Goal: Complete application form

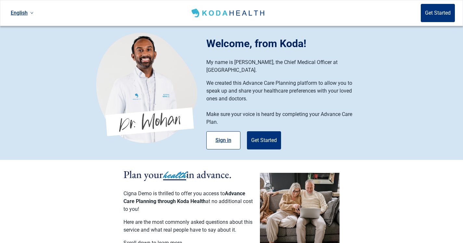
click at [231, 131] on button "Sign in" at bounding box center [223, 140] width 34 height 18
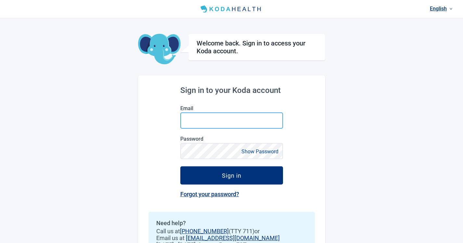
click at [213, 117] on input "Email" at bounding box center [231, 120] width 103 height 16
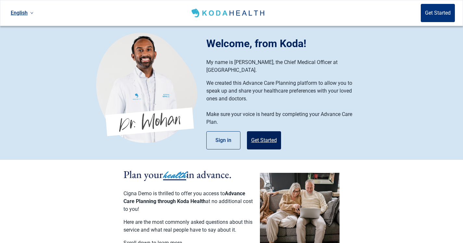
click at [271, 137] on button "Get Started" at bounding box center [264, 140] width 34 height 18
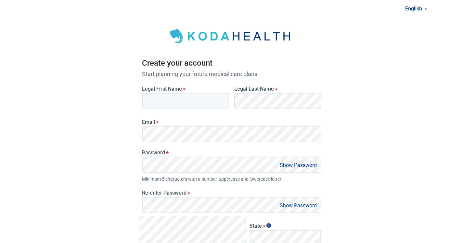
click at [174, 106] on input "Legal First Name *" at bounding box center [185, 101] width 87 height 16
type input "d"
type input "[PERSON_NAME]"
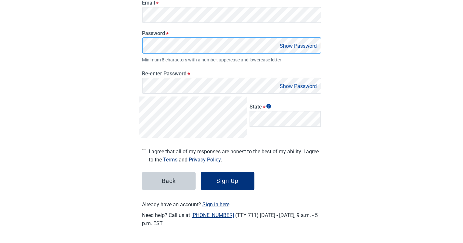
scroll to position [119, 0]
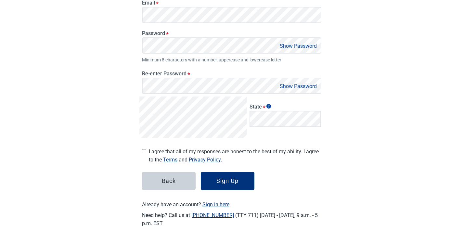
click at [288, 45] on button "Show Password" at bounding box center [298, 46] width 41 height 9
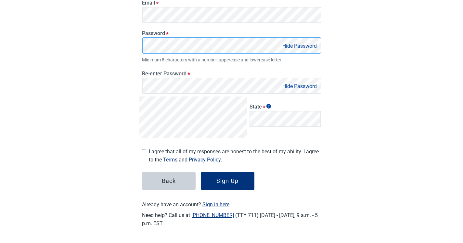
scroll to position [126, 0]
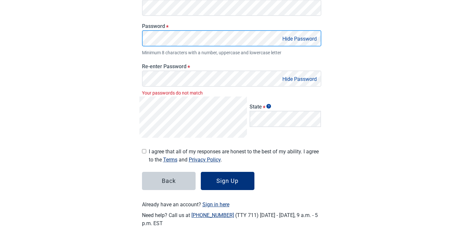
click at [173, 52] on div "Password * Hide Password Minimum 8 characters with a number, uppercase and lowe…" at bounding box center [231, 39] width 179 height 33
click at [137, 40] on main "Create your account Start planning your future medical care plans Legal First N…" at bounding box center [231, 63] width 195 height 343
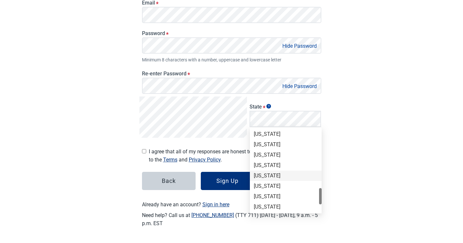
scroll to position [388, 0]
click at [264, 188] on div "[US_STATE]" at bounding box center [286, 193] width 72 height 10
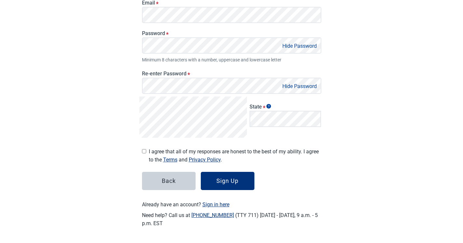
click at [143, 151] on input "I agree that all of my responses are honest to the best of my ability. I agree …" at bounding box center [144, 151] width 4 height 4
checkbox input "true"
click at [233, 178] on div "Sign Up" at bounding box center [227, 181] width 22 height 6
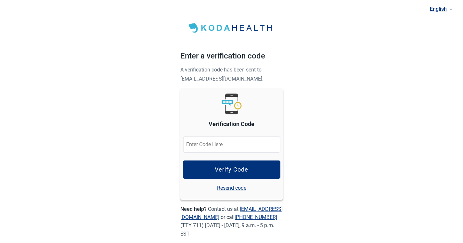
click at [244, 148] on input "Verification Code" at bounding box center [231, 144] width 97 height 16
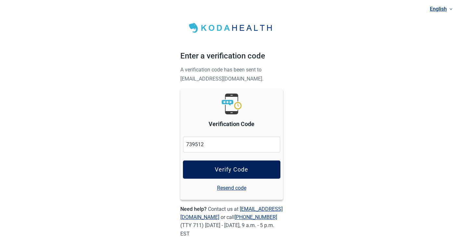
type input "739512"
click at [252, 170] on button "Verify Code" at bounding box center [231, 170] width 97 height 18
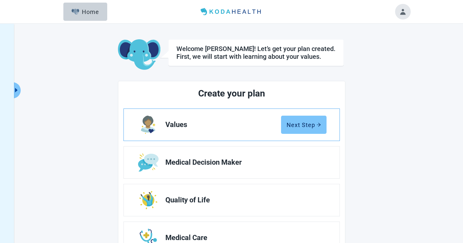
click at [303, 125] on div "Next Step" at bounding box center [304, 125] width 34 height 6
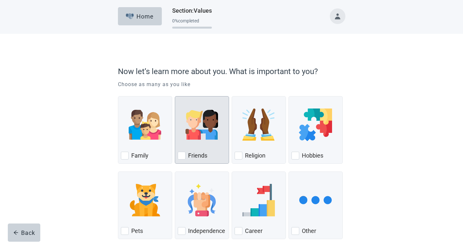
click at [200, 158] on label "Friends" at bounding box center [197, 156] width 19 height 8
checkbox input "true"
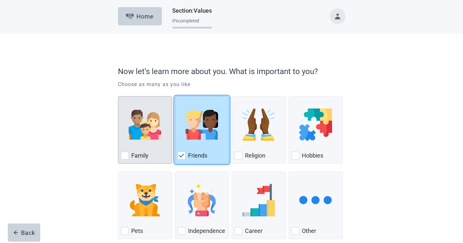
click at [140, 149] on div "Family, checkbox, not checked" at bounding box center [145, 124] width 48 height 51
click at [118, 97] on input "Family" at bounding box center [118, 96] width 0 height 0
checkbox input "true"
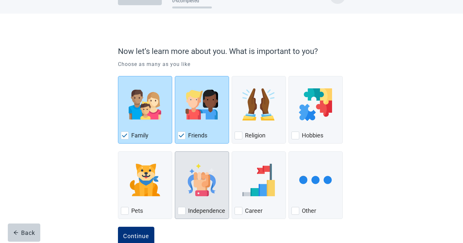
scroll to position [36, 0]
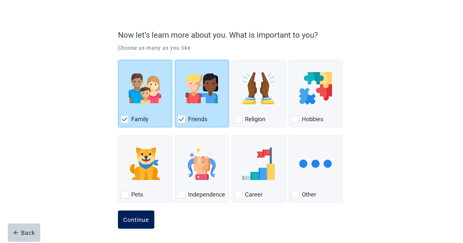
click at [128, 215] on button "Continue" at bounding box center [136, 220] width 36 height 18
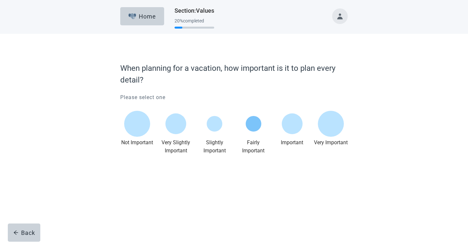
click at [256, 122] on div "Main content" at bounding box center [254, 124] width 16 height 16
click at [222, 120] on div "Main content" at bounding box center [215, 123] width 34 height 29
click at [203, 134] on div "Main content" at bounding box center [215, 123] width 34 height 29
click at [217, 126] on div "Main content" at bounding box center [215, 124] width 16 height 16
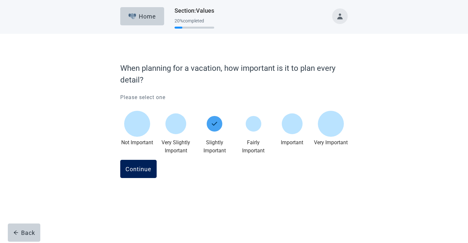
click at [149, 167] on div "Continue" at bounding box center [138, 169] width 26 height 6
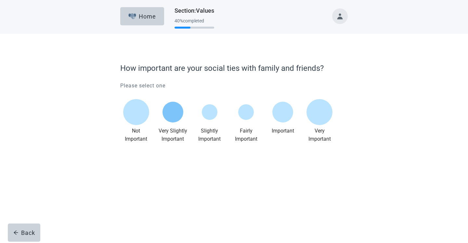
click at [176, 114] on div "Main content" at bounding box center [172, 112] width 21 height 21
click at [148, 162] on button "Continue" at bounding box center [138, 157] width 36 height 18
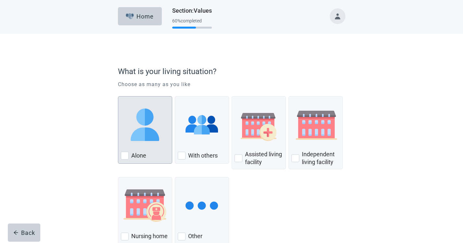
click at [143, 140] on img "Alone, checkbox, not checked" at bounding box center [145, 125] width 32 height 32
click at [118, 97] on input "Alone" at bounding box center [118, 96] width 0 height 0
checkbox input "true"
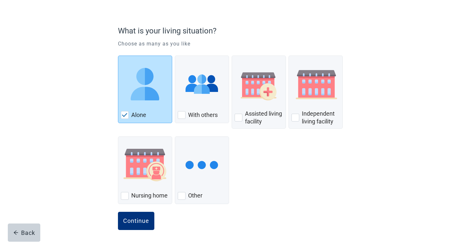
scroll to position [42, 0]
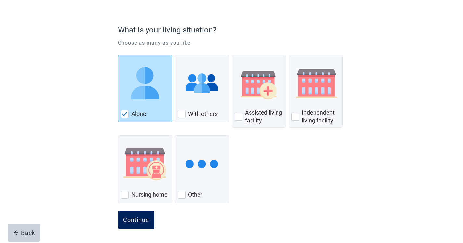
click at [131, 214] on button "Continue" at bounding box center [136, 220] width 36 height 18
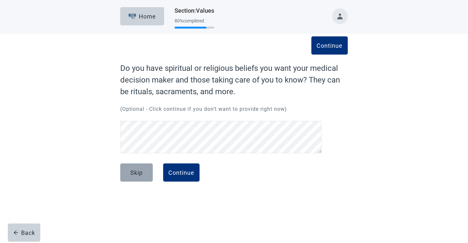
click at [135, 173] on div "Skip" at bounding box center [136, 172] width 12 height 6
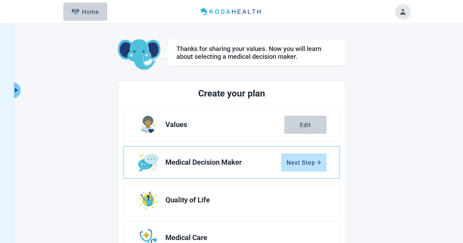
click at [301, 151] on link "Medical Decision Maker Next Step" at bounding box center [232, 163] width 216 height 32
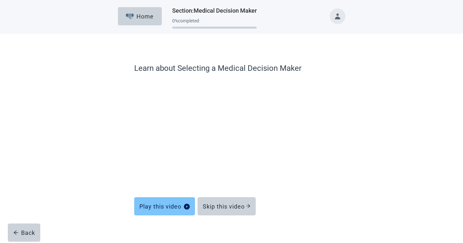
click at [172, 202] on button "Play this video" at bounding box center [164, 206] width 61 height 18
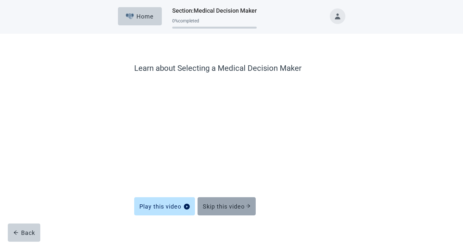
click at [224, 205] on div "Skip this video" at bounding box center [227, 206] width 48 height 6
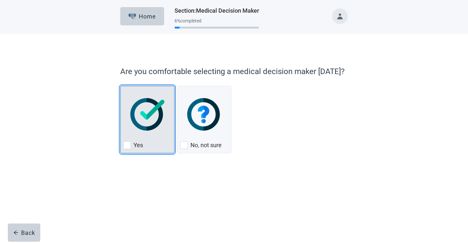
click at [158, 150] on div "Yes" at bounding box center [147, 145] width 48 height 10
click at [121, 86] on input "Yes" at bounding box center [120, 86] width 0 height 0
checkbox input "true"
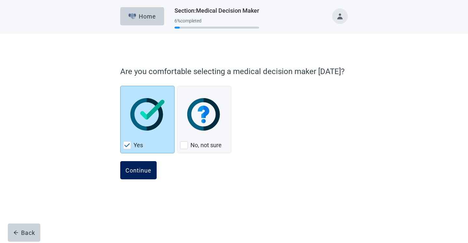
click at [141, 171] on div "Continue" at bounding box center [138, 170] width 26 height 6
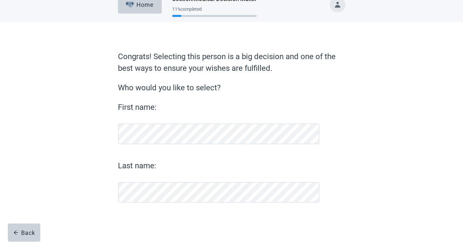
scroll to position [12, 0]
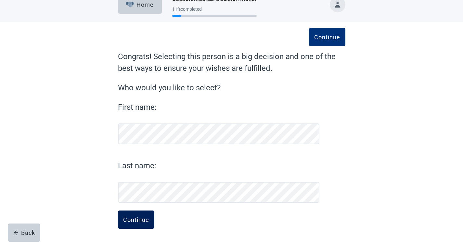
click at [132, 215] on button "Continue" at bounding box center [136, 220] width 36 height 18
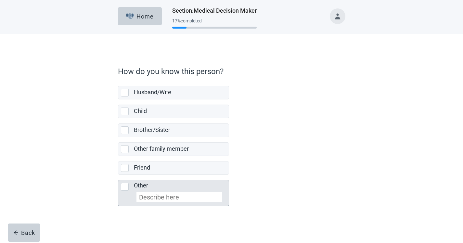
click at [123, 186] on div "Other, checkbox, not selected" at bounding box center [125, 187] width 8 height 8
click at [118, 175] on input "Other" at bounding box center [118, 175] width 0 height 0
checkbox input "true"
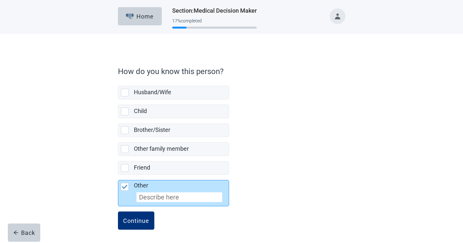
click at [157, 200] on input "Other" at bounding box center [179, 197] width 86 height 10
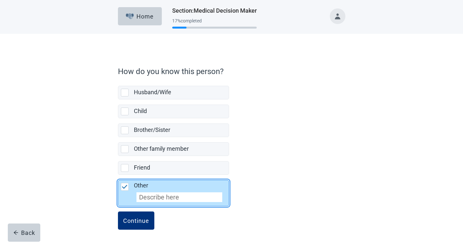
type input "p"
type input "Parent"
click at [134, 220] on div "Continue" at bounding box center [136, 220] width 26 height 6
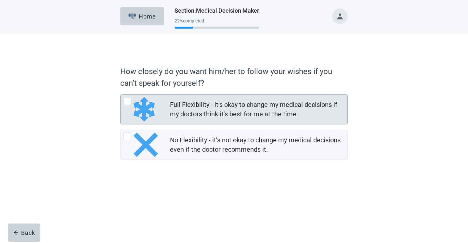
click at [130, 116] on div "Full Flexibility - it's okay to change my medical decisions if my doctors think…" at bounding box center [141, 109] width 36 height 24
click at [121, 95] on input "Full Flexibility - it's okay to change my medical decisions if my doctors think…" at bounding box center [120, 94] width 0 height 0
radio input "true"
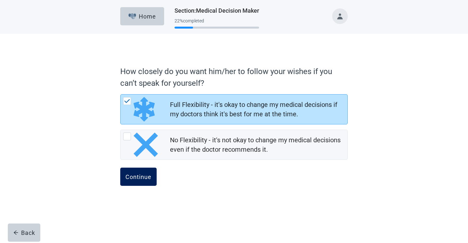
click at [139, 171] on button "Continue" at bounding box center [138, 177] width 36 height 18
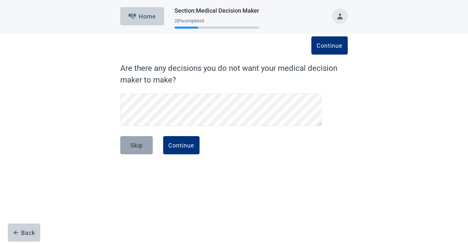
click at [140, 147] on div "Skip" at bounding box center [136, 145] width 12 height 6
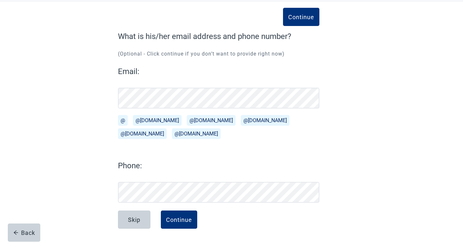
scroll to position [32, 0]
click at [136, 213] on button "Skip" at bounding box center [134, 220] width 32 height 18
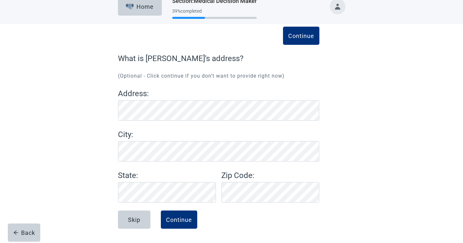
scroll to position [10, 0]
click at [132, 220] on div "Skip" at bounding box center [134, 219] width 12 height 6
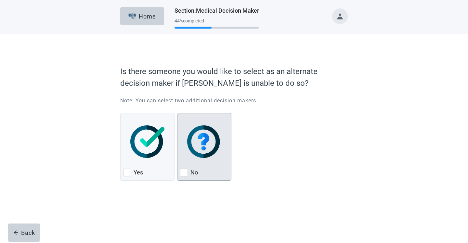
click at [220, 158] on img "No, checkbox, not checked" at bounding box center [204, 141] width 34 height 32
click at [177, 113] on input "No" at bounding box center [177, 113] width 0 height 0
checkbox input "true"
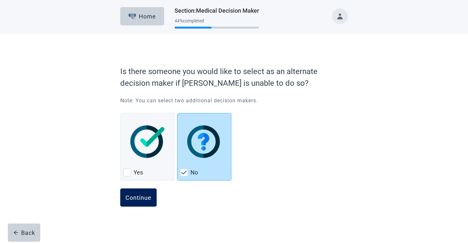
click at [137, 204] on button "Continue" at bounding box center [138, 197] width 36 height 18
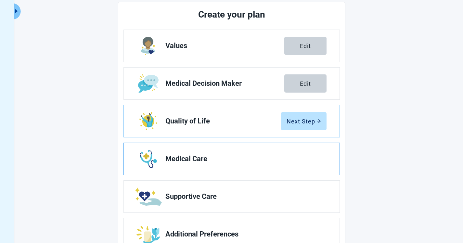
scroll to position [102, 0]
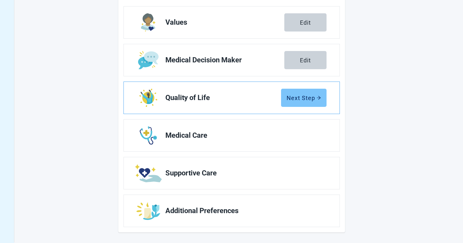
click at [298, 93] on button "Next Step" at bounding box center [303, 98] width 45 height 18
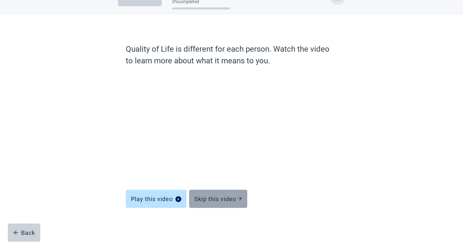
click at [219, 201] on div "Skip this video" at bounding box center [218, 199] width 48 height 6
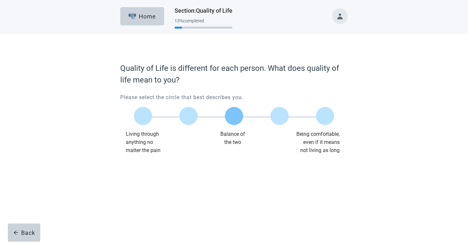
click at [229, 117] on label "Main content" at bounding box center [234, 116] width 18 height 18
click at [234, 116] on input "Quality of life scale: 50 out of 100. Balance of the two" at bounding box center [234, 116] width 0 height 0
drag, startPoint x: 154, startPoint y: 164, endPoint x: 157, endPoint y: 169, distance: 5.9
click at [154, 164] on button "Continue" at bounding box center [138, 168] width 36 height 18
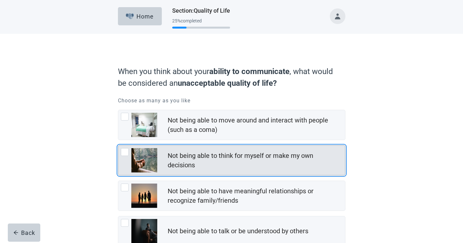
click at [153, 169] on img "Not being able to think for myself or make my own decisions, checkbox, not chec…" at bounding box center [144, 160] width 26 height 24
click at [118, 146] on input "Not being able to think for myself or make my own decisions" at bounding box center [118, 145] width 0 height 0
checkbox input "true"
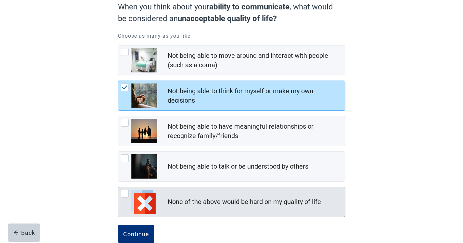
scroll to position [79, 0]
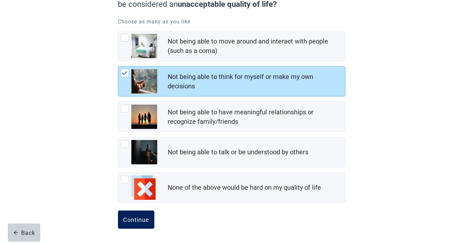
click at [130, 225] on button "Continue" at bounding box center [136, 220] width 36 height 18
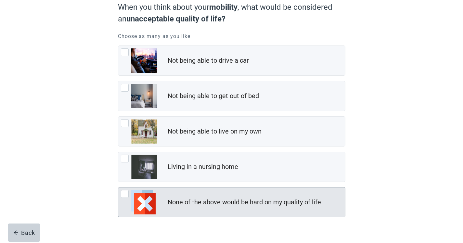
scroll to position [79, 0]
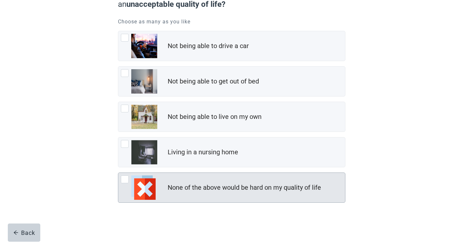
click at [157, 192] on div "None of the above would be hard on my quality of life" at bounding box center [231, 188] width 227 height 30
click at [118, 173] on input "None of the above would be hard on my quality of life" at bounding box center [118, 173] width 0 height 0
checkbox input "true"
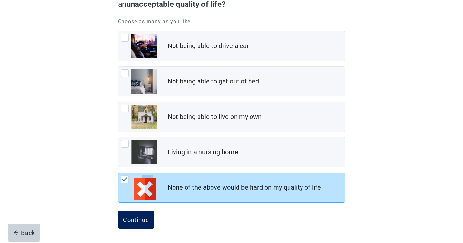
click at [133, 223] on button "Continue" at bounding box center [136, 220] width 36 height 18
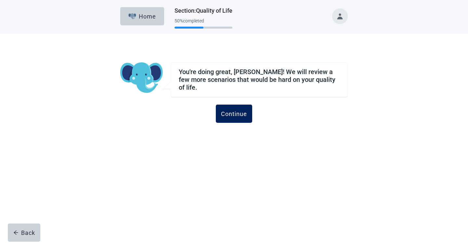
click at [221, 106] on button "Continue" at bounding box center [234, 114] width 36 height 18
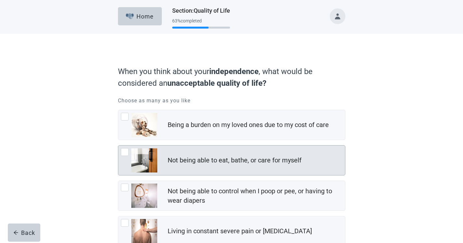
click at [161, 146] on div "Not being able to eat, bathe, or care for myself" at bounding box center [231, 161] width 227 height 30
click at [118, 146] on input "Not being able to eat, bathe, or care for myself" at bounding box center [118, 145] width 0 height 0
checkbox input "true"
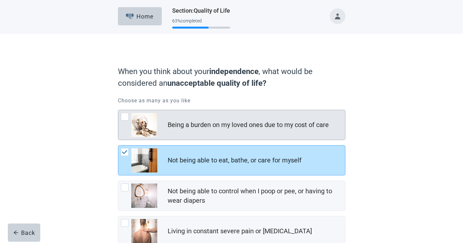
click at [161, 124] on div "Being a burden on my loved ones due to my cost of care" at bounding box center [231, 125] width 227 height 30
click at [118, 110] on input "Being a burden on my loved ones due to my cost of care" at bounding box center [118, 110] width 0 height 0
checkbox input "true"
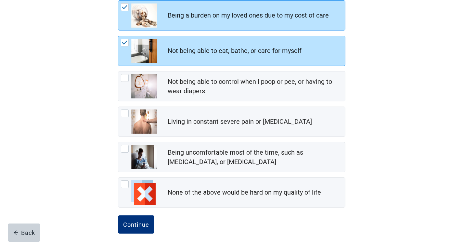
scroll to position [114, 0]
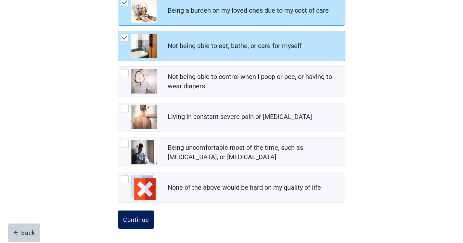
click at [139, 216] on button "Continue" at bounding box center [136, 220] width 36 height 18
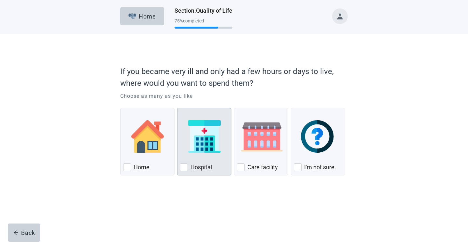
click at [200, 160] on div "Hospital, checkbox, not checked" at bounding box center [204, 136] width 48 height 51
click at [177, 108] on input "Hospital" at bounding box center [177, 108] width 0 height 0
checkbox input "true"
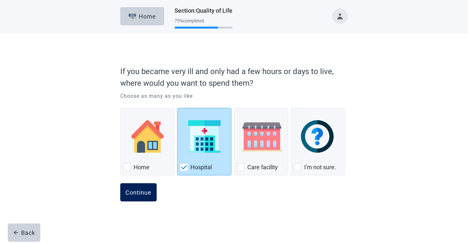
click at [138, 196] on button "Continue" at bounding box center [138, 192] width 36 height 18
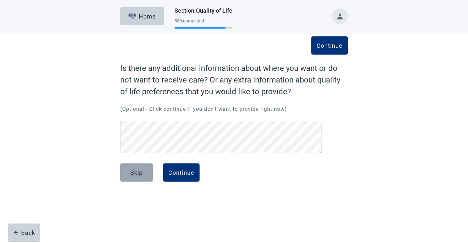
click at [135, 172] on div "Skip" at bounding box center [136, 172] width 12 height 6
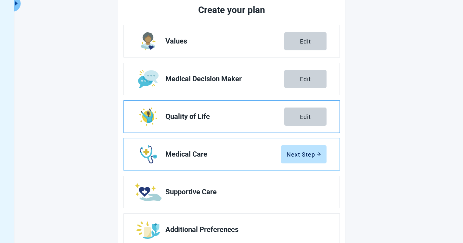
scroll to position [106, 0]
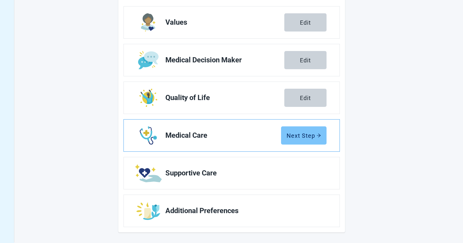
click at [297, 132] on div "Next Step" at bounding box center [304, 135] width 34 height 6
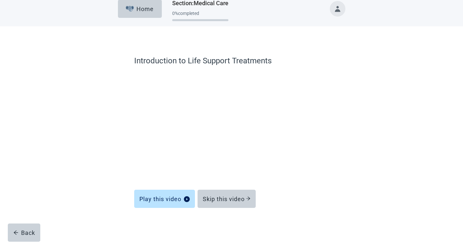
scroll to position [7, 0]
click at [226, 197] on div "Skip this video" at bounding box center [227, 199] width 48 height 6
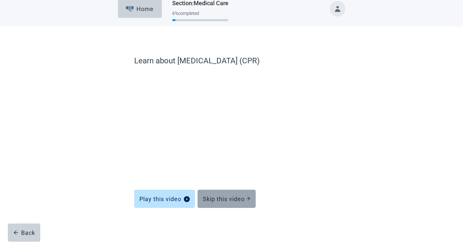
click at [227, 200] on div "Skip this video" at bounding box center [227, 199] width 48 height 6
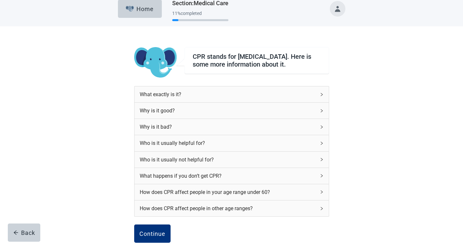
scroll to position [70, 0]
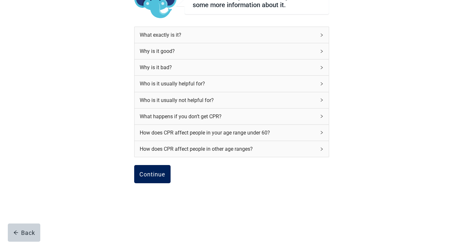
click at [148, 172] on div "Continue" at bounding box center [152, 174] width 26 height 6
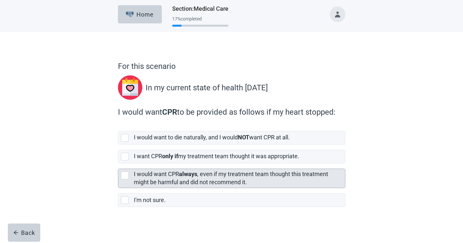
scroll to position [4, 0]
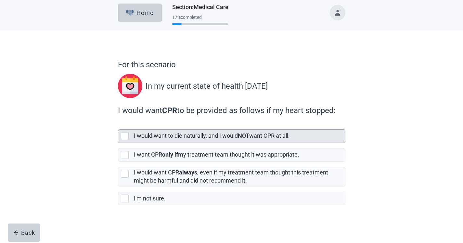
click at [155, 137] on label "I would want to die naturally, and I would NOT want CPR at all." at bounding box center [212, 135] width 156 height 7
checkbox input "true"
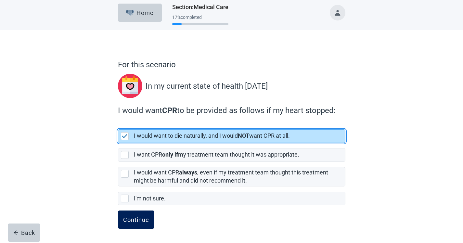
click at [142, 213] on button "Continue" at bounding box center [136, 220] width 36 height 18
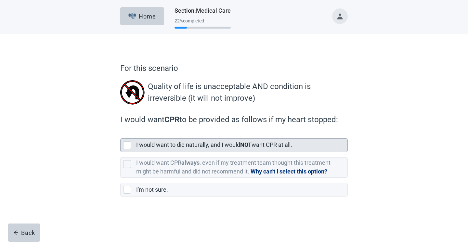
click at [146, 145] on label "I would want to die naturally, and I would NOT want CPR at all." at bounding box center [214, 144] width 156 height 7
checkbox input "true"
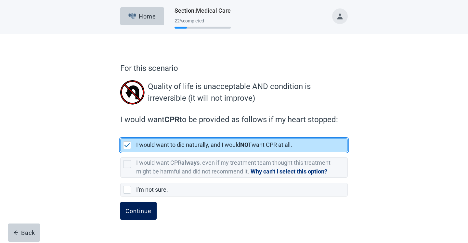
click at [139, 214] on button "Continue" at bounding box center [138, 211] width 36 height 18
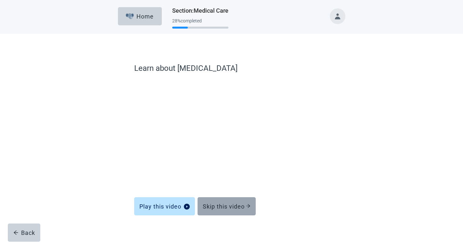
click at [204, 201] on button "Skip this video" at bounding box center [227, 206] width 58 height 18
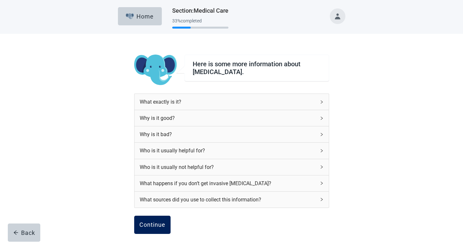
click at [148, 218] on button "Continue" at bounding box center [152, 225] width 36 height 18
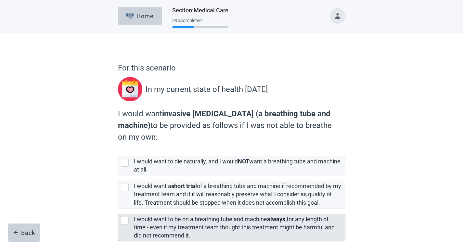
scroll to position [55, 0]
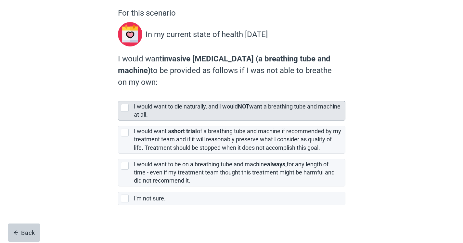
click at [156, 115] on label "I would want to die naturally, and I would NOT want a breathing tube and machin…" at bounding box center [237, 110] width 207 height 15
checkbox input "true"
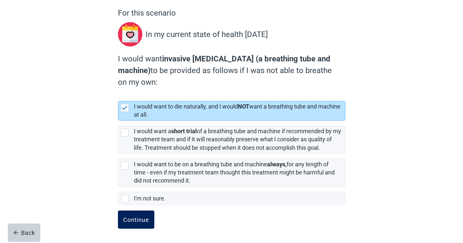
click at [143, 225] on button "Continue" at bounding box center [136, 220] width 36 height 18
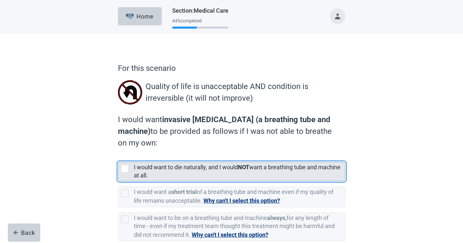
click at [161, 181] on div "I would want to die naturally, and I would NOT want a breathing tube and machin…" at bounding box center [239, 171] width 211 height 19
click at [118, 157] on input "I would want to die naturally, and I would NOT want a breathing tube and machin…" at bounding box center [118, 157] width 0 height 0
checkbox input "true"
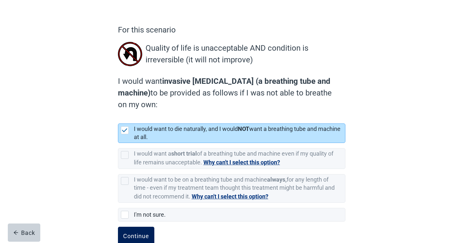
scroll to position [55, 0]
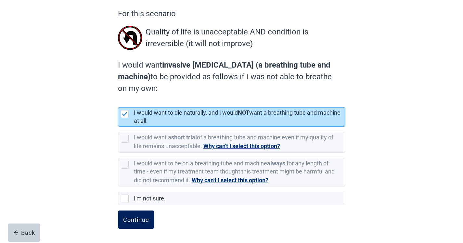
click at [145, 214] on button "Continue" at bounding box center [136, 220] width 36 height 18
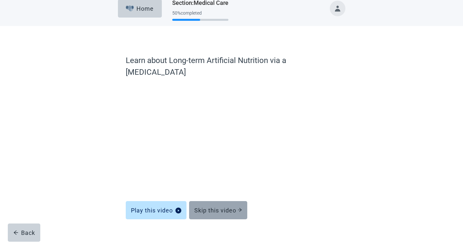
scroll to position [7, 0]
click at [218, 207] on div "Skip this video" at bounding box center [218, 210] width 48 height 6
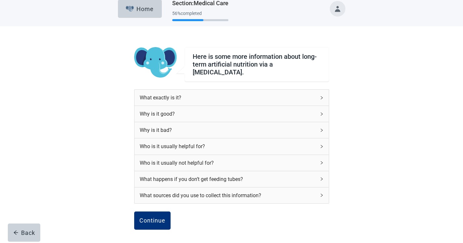
click at [155, 207] on div "What exactly is it? Why is it good? Why is it bad? Who is it usually helpful fo…" at bounding box center [231, 150] width 195 height 122
click at [153, 217] on div "Continue" at bounding box center [152, 220] width 26 height 6
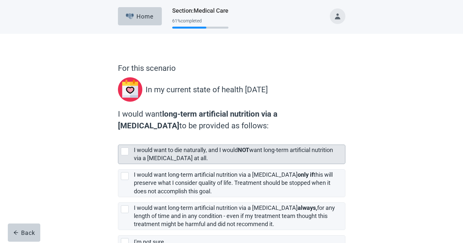
click at [174, 150] on label "I would want to die naturally, and I would NOT want long-term artificial nutrit…" at bounding box center [233, 154] width 199 height 15
checkbox input "true"
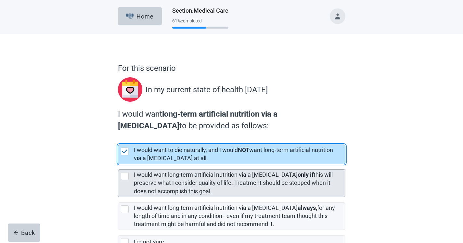
scroll to position [44, 0]
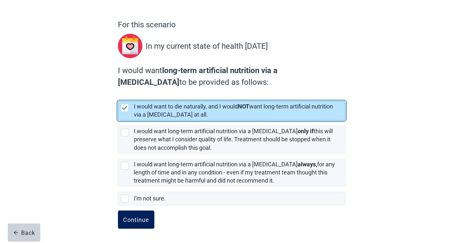
click at [134, 216] on button "Continue" at bounding box center [136, 220] width 36 height 18
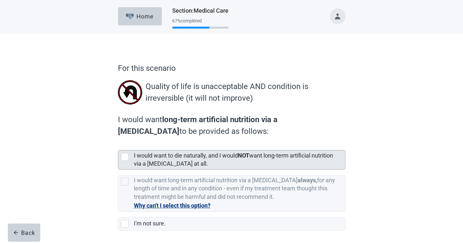
click at [155, 162] on label "I would want to die naturally, and I would NOT want long-term artificial nutrit…" at bounding box center [233, 159] width 199 height 15
checkbox input "true"
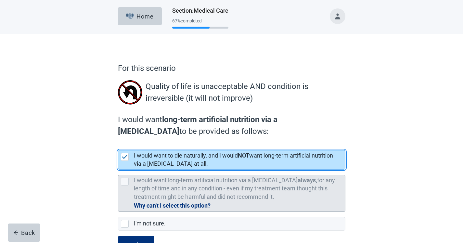
scroll to position [25, 0]
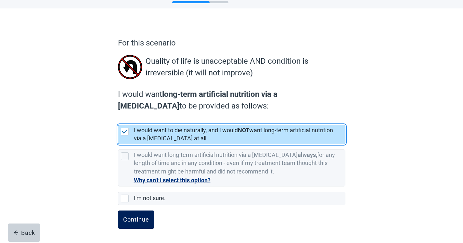
click at [141, 216] on div "Continue" at bounding box center [136, 219] width 26 height 6
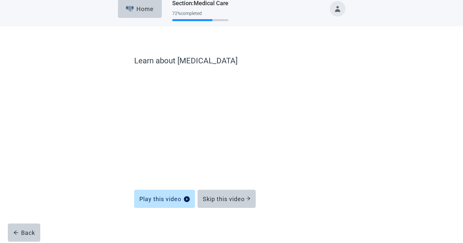
scroll to position [7, 0]
click at [211, 192] on button "Skip this video" at bounding box center [227, 199] width 58 height 18
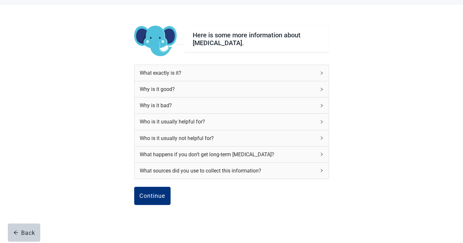
scroll to position [51, 0]
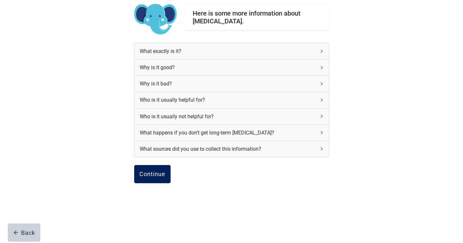
click at [157, 178] on button "Continue" at bounding box center [152, 174] width 36 height 18
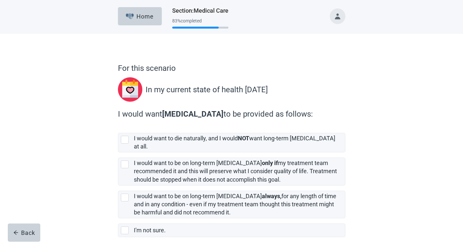
click at [157, 152] on label "I would want to be on long-term [MEDICAL_DATA] only if my treatment team recomm…" at bounding box center [231, 168] width 227 height 33
click at [118, 152] on input "I would want to be on long-term [MEDICAL_DATA] only if my treatment team recomm…" at bounding box center [118, 152] width 0 height 0
checkbox input "false"
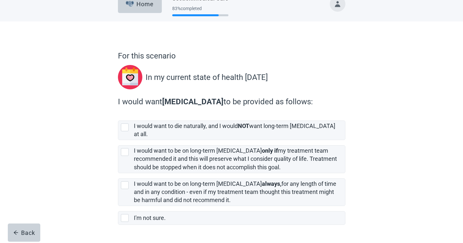
scroll to position [26, 0]
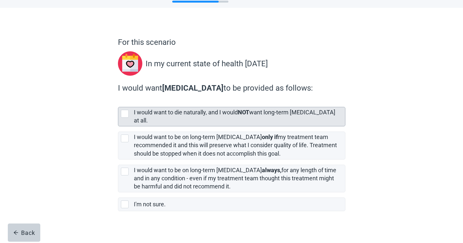
click at [161, 118] on div "I would want to die naturally, and I would NOT want long-term [MEDICAL_DATA] at…" at bounding box center [239, 116] width 211 height 19
click at [118, 102] on input "I would want to die naturally, and I would NOT want long-term [MEDICAL_DATA] at…" at bounding box center [118, 102] width 0 height 0
checkbox input "true"
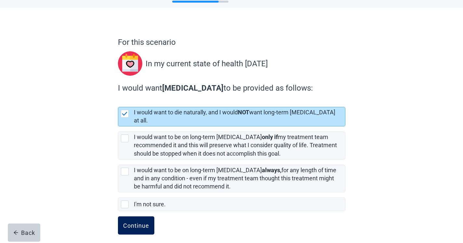
click at [128, 222] on div "Continue" at bounding box center [136, 225] width 26 height 6
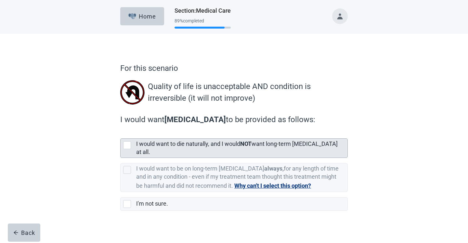
click at [165, 149] on div "I would want to die naturally, and I would NOT want long-term [MEDICAL_DATA] at…" at bounding box center [239, 148] width 207 height 16
click at [121, 134] on input "I would want to die naturally, and I would NOT want long-term [MEDICAL_DATA] at…" at bounding box center [120, 133] width 0 height 0
checkbox input "true"
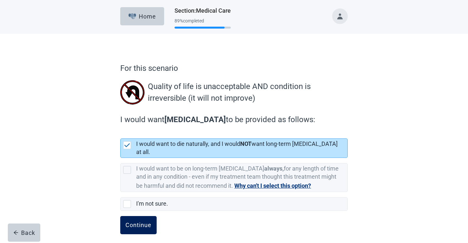
click at [140, 223] on button "Continue" at bounding box center [138, 225] width 36 height 18
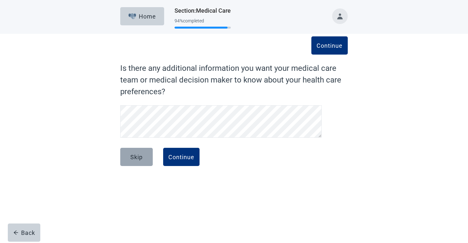
click at [142, 159] on div "Skip" at bounding box center [136, 157] width 12 height 6
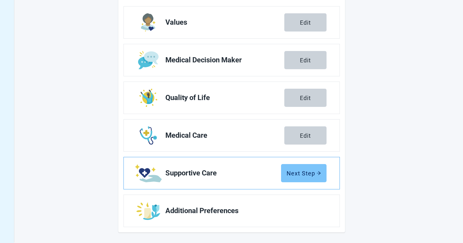
click at [292, 172] on div "Next Step" at bounding box center [304, 173] width 34 height 6
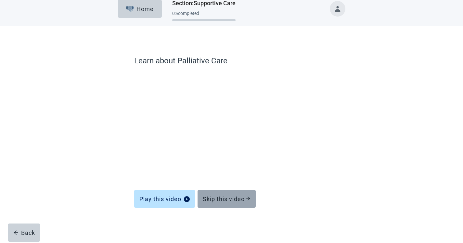
scroll to position [7, 0]
click at [223, 206] on button "Skip this video" at bounding box center [227, 199] width 58 height 18
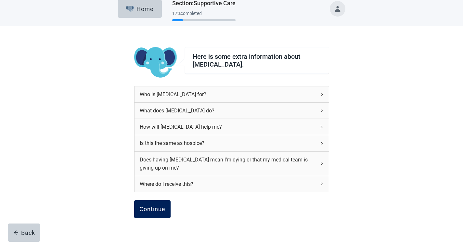
click at [150, 217] on button "Continue" at bounding box center [152, 209] width 36 height 18
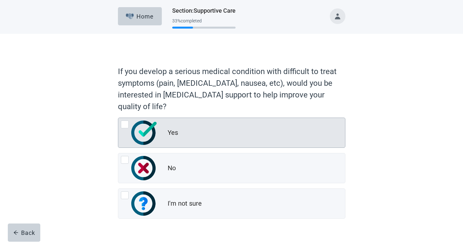
click at [159, 145] on div "Yes" at bounding box center [231, 133] width 227 height 30
click at [118, 118] on input "Yes" at bounding box center [118, 118] width 0 height 0
radio input "true"
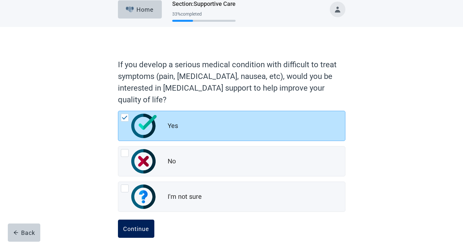
scroll to position [16, 0]
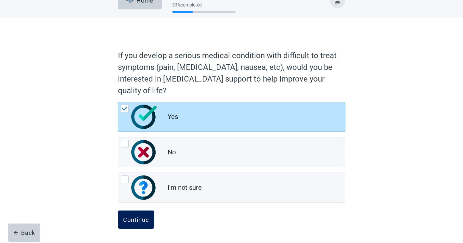
click at [140, 216] on div "Continue" at bounding box center [136, 219] width 26 height 6
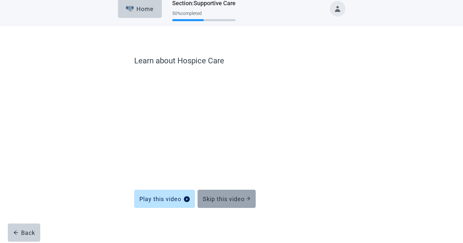
scroll to position [7, 0]
click at [219, 200] on div "Skip this video" at bounding box center [227, 199] width 48 height 6
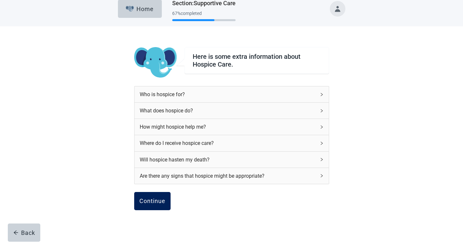
click at [149, 200] on div "Continue" at bounding box center [152, 201] width 26 height 6
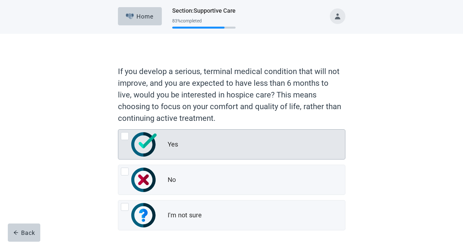
click at [158, 159] on div "Yes" at bounding box center [231, 144] width 227 height 30
click at [118, 130] on input "Yes" at bounding box center [118, 129] width 0 height 0
radio input "true"
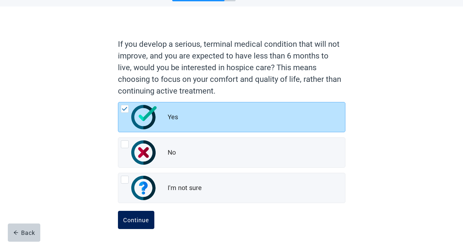
scroll to position [28, 0]
click at [144, 222] on div "Continue" at bounding box center [136, 219] width 26 height 6
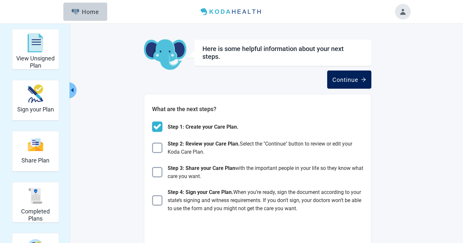
click at [349, 77] on div "Continue" at bounding box center [349, 79] width 34 height 6
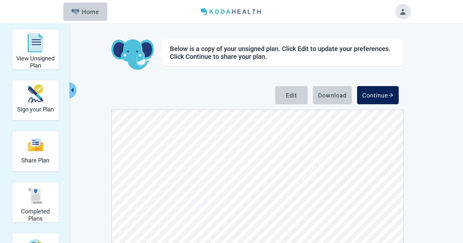
click at [379, 96] on div "Continue" at bounding box center [377, 95] width 31 height 6
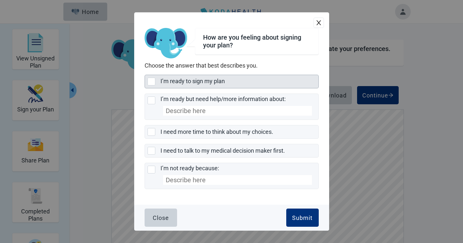
click at [155, 80] on div "I’m ready to sign my plan, checkbox, not selected" at bounding box center [152, 82] width 8 height 8
click at [145, 75] on input "I’m ready to sign my plan" at bounding box center [145, 75] width 0 height 0
checkbox input "true"
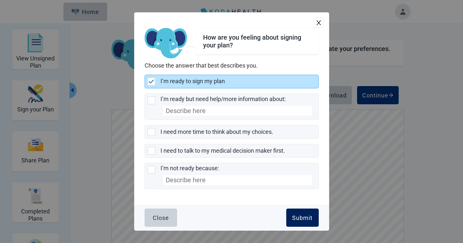
click at [298, 216] on div "Submit" at bounding box center [302, 217] width 20 height 6
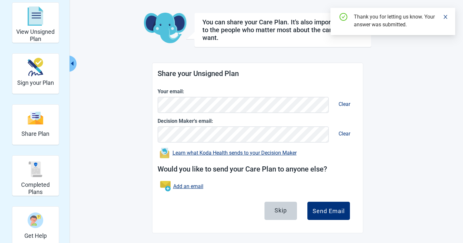
scroll to position [27, 0]
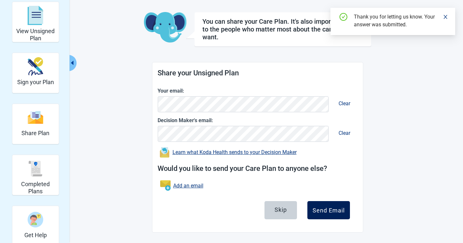
click at [324, 207] on div "Send Email" at bounding box center [329, 210] width 32 height 6
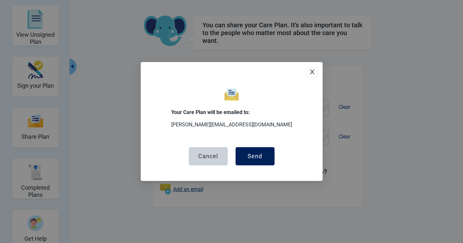
click at [251, 156] on div "Send" at bounding box center [255, 156] width 15 height 6
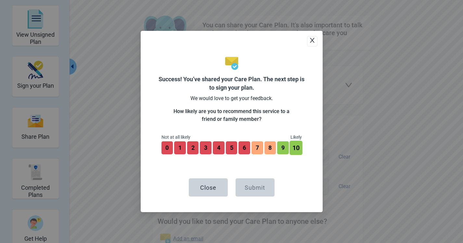
click at [296, 147] on button "10" at bounding box center [296, 148] width 13 height 14
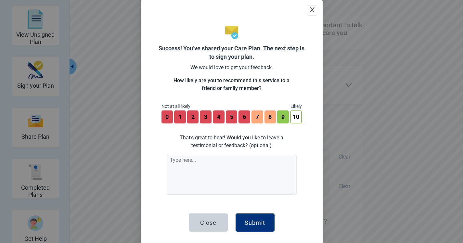
scroll to position [4, 0]
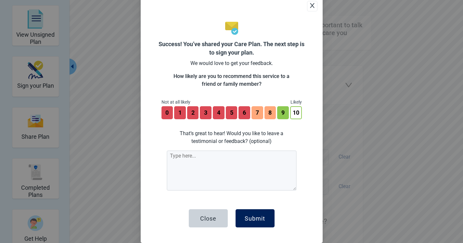
click at [245, 218] on div "Submit" at bounding box center [255, 218] width 20 height 6
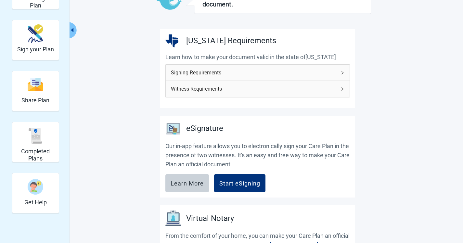
scroll to position [144, 0]
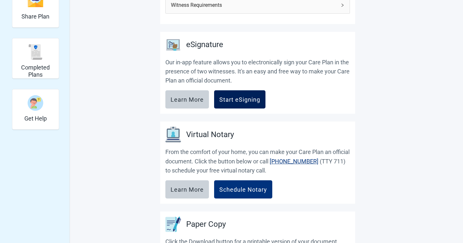
click at [233, 100] on div "Start eSigning" at bounding box center [239, 99] width 41 height 6
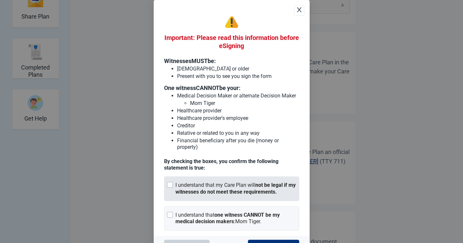
click at [189, 188] on strong "not be legal if my witnesses do not meet these requirements." at bounding box center [235, 188] width 120 height 13
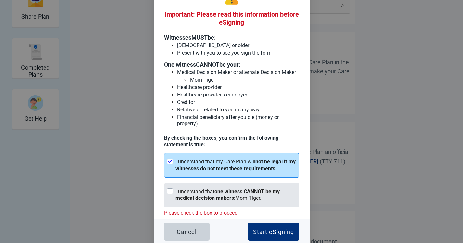
click at [196, 189] on div "I understand that one witness CANNOT be my medical decision makers : Mom Tiger ." at bounding box center [235, 195] width 121 height 14
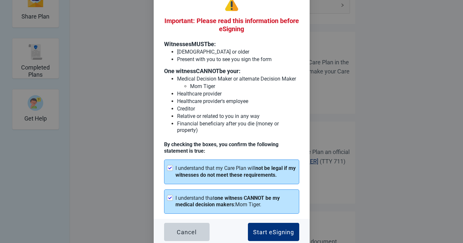
scroll to position [255, 0]
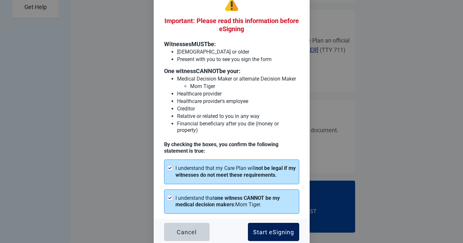
click at [277, 223] on button "Start eSigning" at bounding box center [273, 232] width 51 height 18
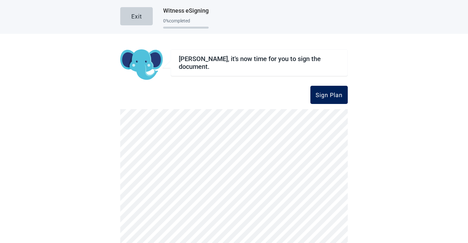
click at [324, 97] on div "Sign Plan" at bounding box center [329, 95] width 27 height 6
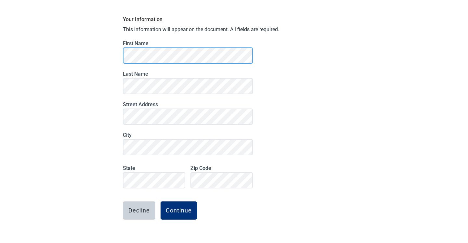
scroll to position [49, 0]
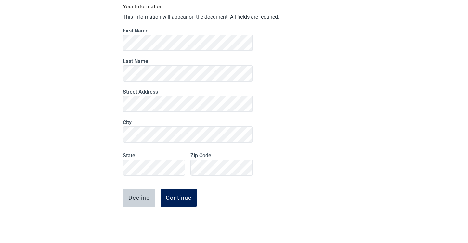
click at [176, 197] on div "Continue" at bounding box center [179, 198] width 26 height 6
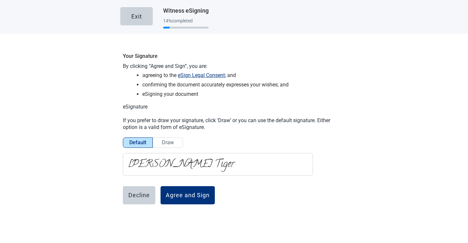
scroll to position [0, 0]
click at [180, 193] on div "Agree and Sign" at bounding box center [188, 195] width 44 height 6
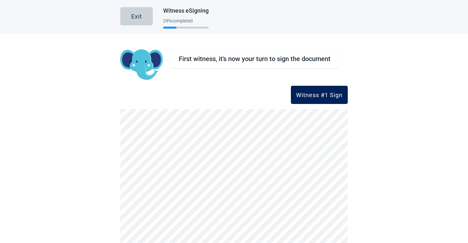
click at [323, 98] on div "Witness #1 Sign" at bounding box center [319, 95] width 46 height 6
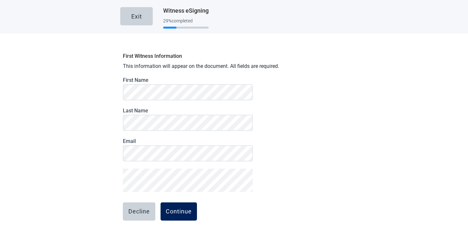
click at [179, 217] on button "Continue" at bounding box center [179, 211] width 36 height 18
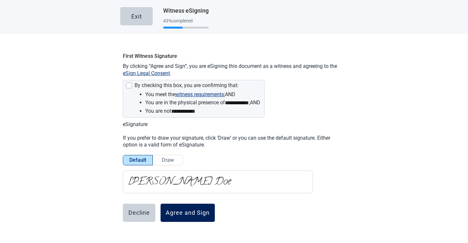
click at [183, 211] on div "Agree and Sign" at bounding box center [188, 213] width 44 height 6
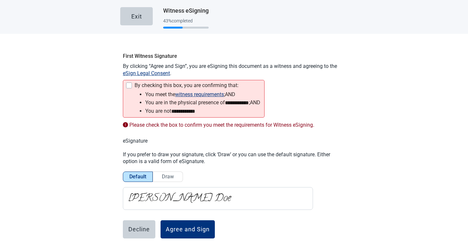
click at [123, 79] on div "**********" at bounding box center [233, 161] width 227 height 225
click at [127, 83] on div "Main content" at bounding box center [129, 86] width 6 height 6
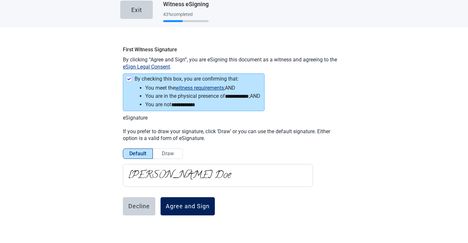
scroll to position [15, 0]
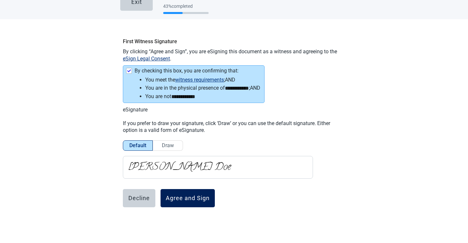
click at [184, 200] on div "Agree and Sign" at bounding box center [188, 198] width 44 height 6
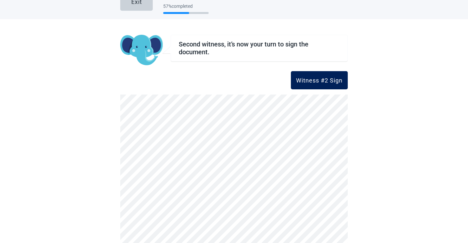
click at [313, 77] on div "Witness #2 Sign" at bounding box center [319, 80] width 46 height 6
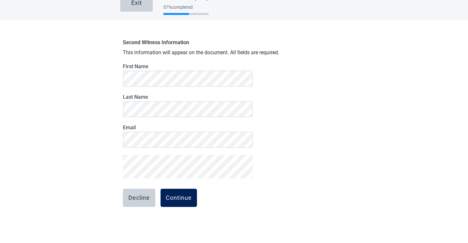
click at [187, 196] on div "Continue" at bounding box center [179, 198] width 26 height 6
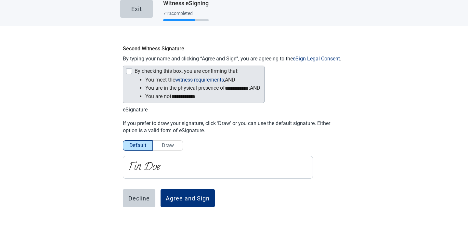
click at [131, 70] on div "By checking this box, you are confirming that:" at bounding box center [193, 72] width 135 height 8
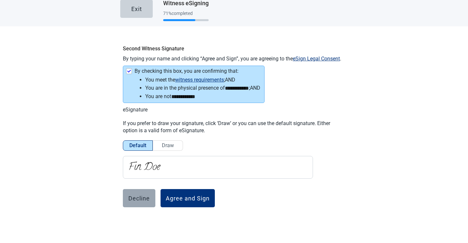
click at [142, 197] on div "Decline" at bounding box center [138, 198] width 21 height 6
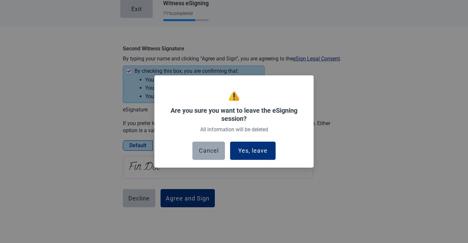
click at [208, 152] on div "Cancel" at bounding box center [209, 151] width 20 height 6
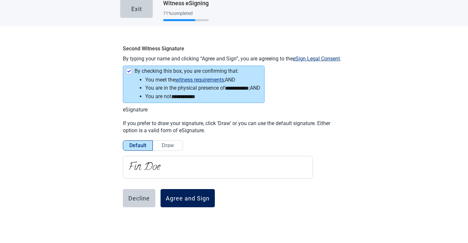
click at [183, 196] on div "Agree and Sign" at bounding box center [188, 198] width 44 height 6
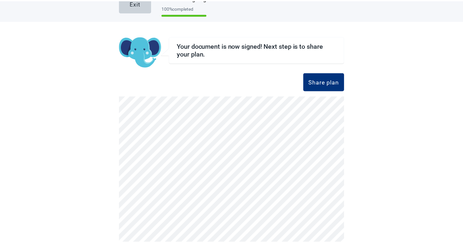
scroll to position [0, 0]
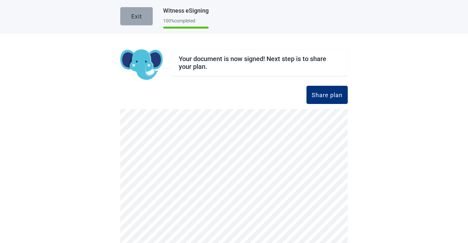
click at [136, 18] on div "Exit" at bounding box center [136, 16] width 11 height 6
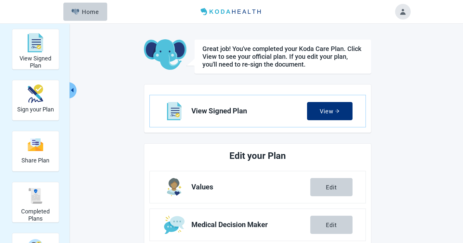
click at [394, 13] on header "Menu Home" at bounding box center [232, 11] width 374 height 23
click at [400, 14] on button "Toggle account menu" at bounding box center [403, 12] width 16 height 16
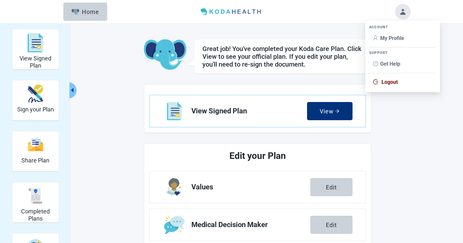
click at [390, 44] on li "My Profile" at bounding box center [402, 38] width 67 height 12
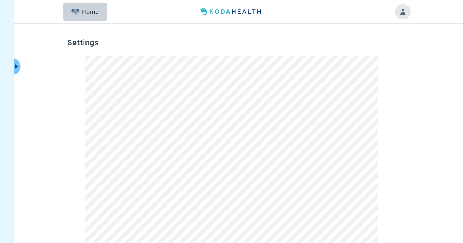
click at [91, 16] on button "Home" at bounding box center [85, 12] width 44 height 18
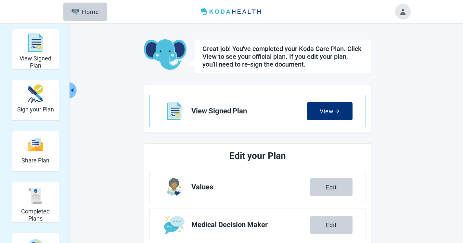
click at [397, 17] on button "Toggle account menu" at bounding box center [403, 12] width 16 height 16
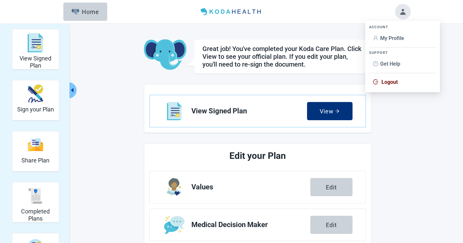
click at [388, 39] on span "My Profile" at bounding box center [392, 38] width 24 height 6
